Goal: Find specific page/section

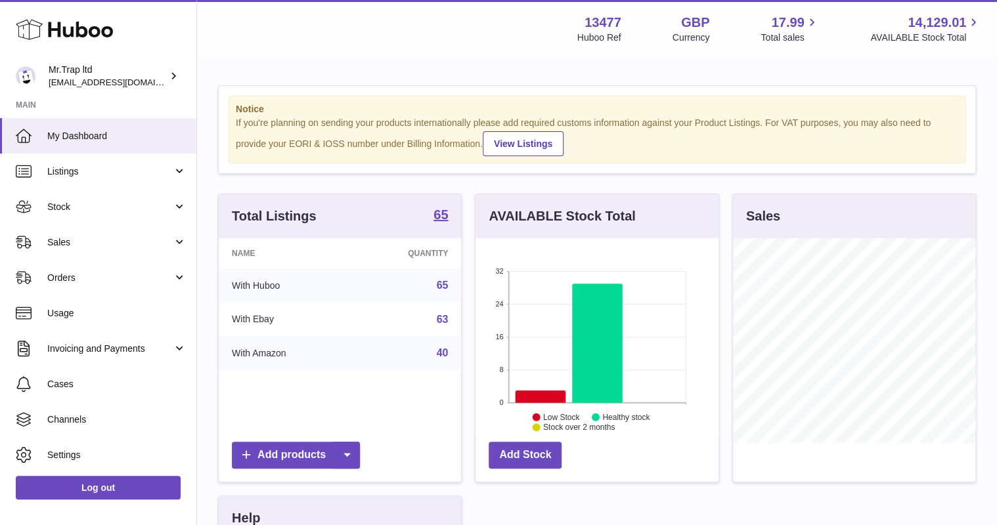
scroll to position [205, 242]
click at [79, 238] on span "Sales" at bounding box center [109, 242] width 125 height 12
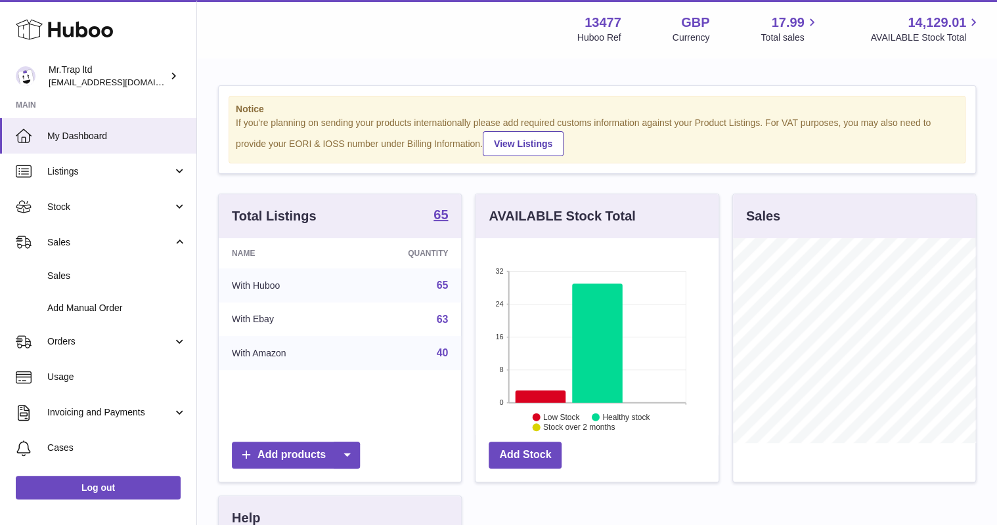
click at [109, 270] on span "Sales" at bounding box center [116, 276] width 139 height 12
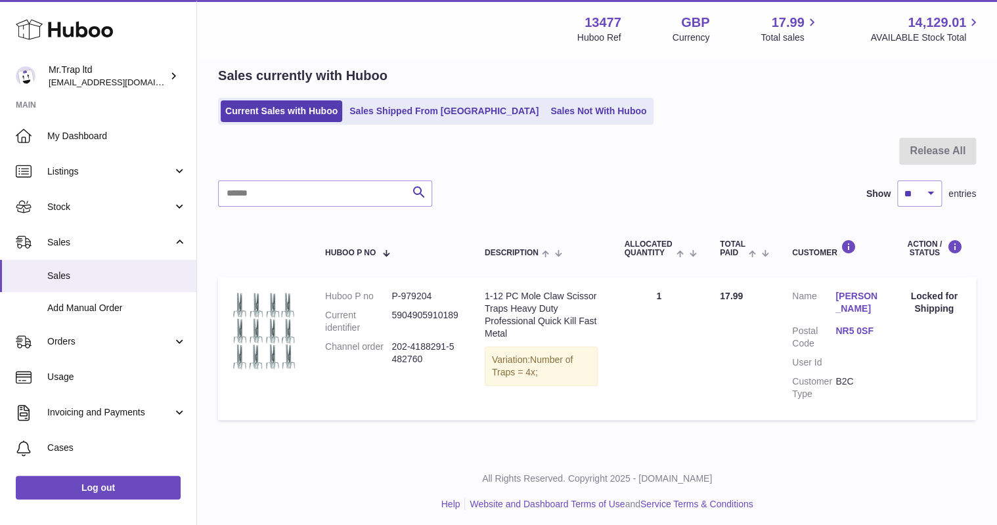
scroll to position [56, 0]
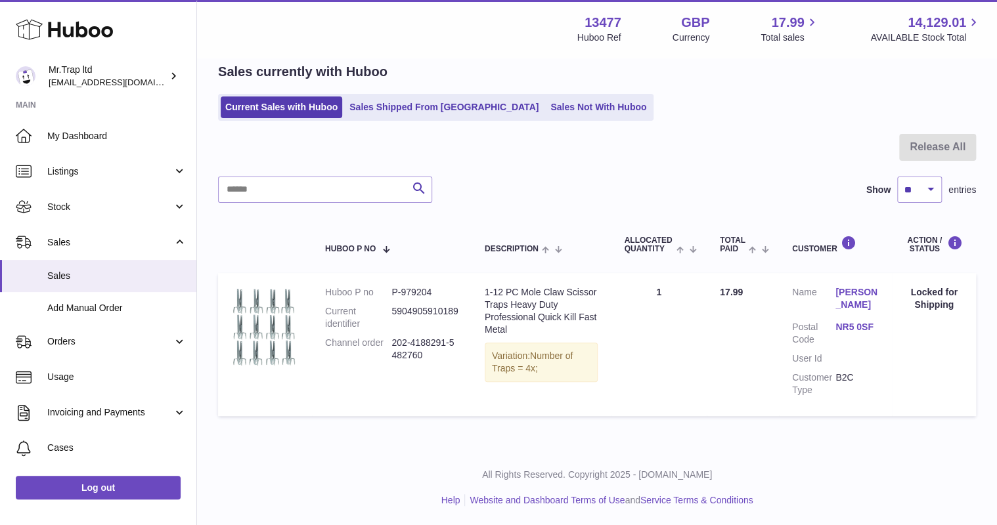
click at [546, 110] on link "Sales Not With Huboo" at bounding box center [598, 108] width 105 height 22
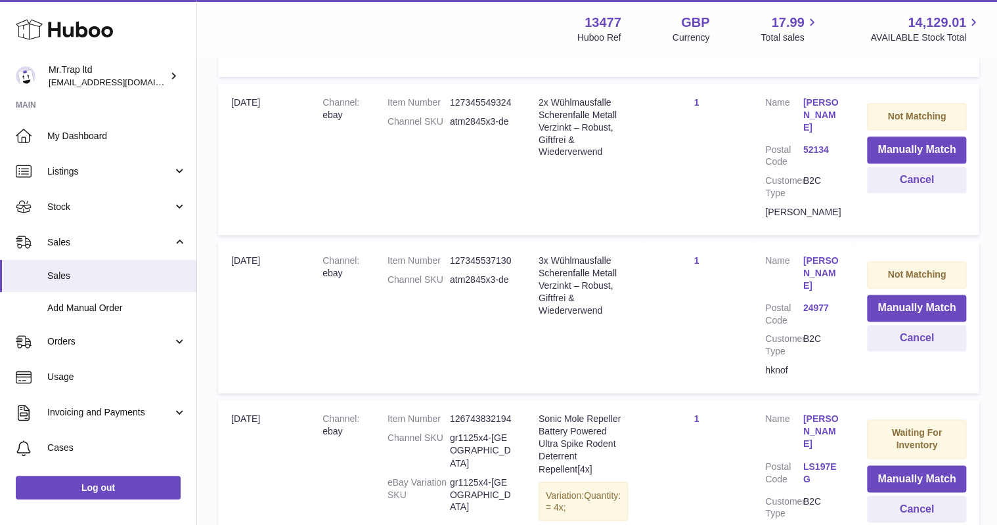
scroll to position [844, 0]
